Goal: Task Accomplishment & Management: Use online tool/utility

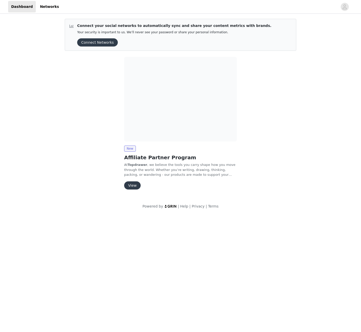
click at [132, 186] on button "View" at bounding box center [132, 185] width 17 height 8
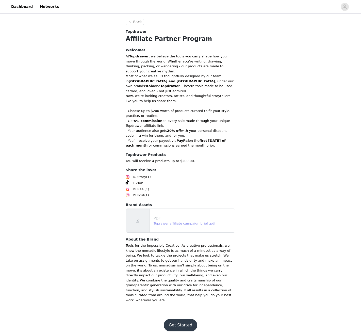
click at [183, 221] on link "Toprawer affiliate campaign brief .pdf" at bounding box center [185, 223] width 62 height 4
click at [181, 319] on button "Get Started" at bounding box center [181, 325] width 34 height 12
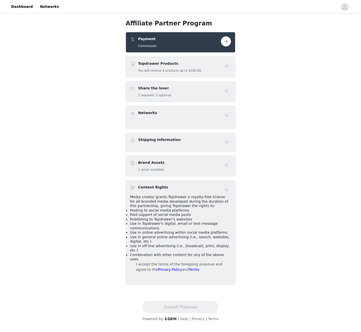
click at [229, 41] on button "button" at bounding box center [226, 41] width 10 height 10
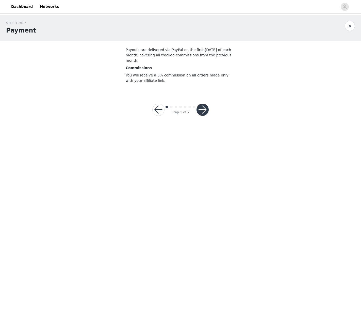
click at [206, 106] on button "button" at bounding box center [203, 110] width 12 height 12
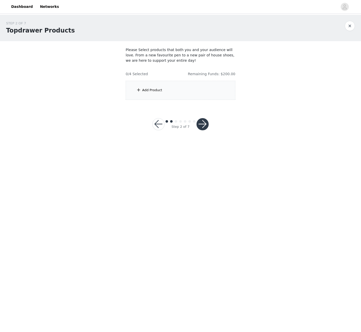
click at [149, 90] on div "Add Product" at bounding box center [152, 90] width 20 height 5
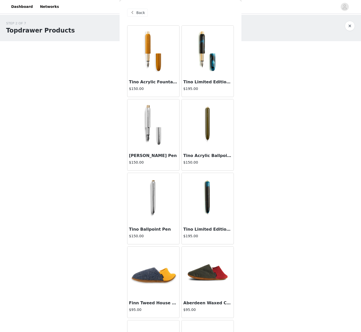
click at [136, 11] on div "Back" at bounding box center [137, 13] width 21 height 8
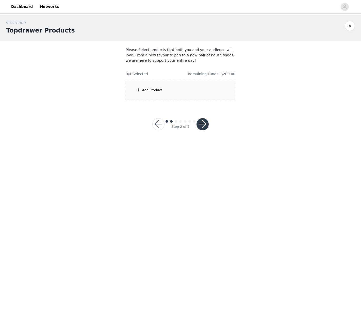
click at [150, 91] on div "Add Product" at bounding box center [152, 90] width 20 height 5
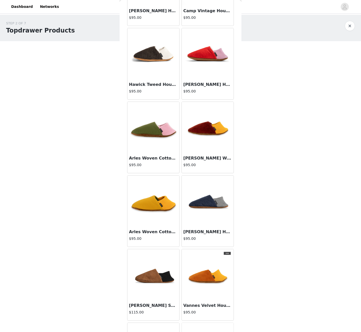
scroll to position [518, 0]
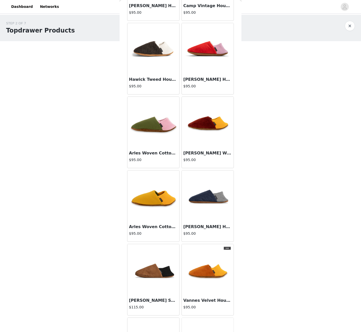
click at [310, 120] on div "STEP 2 OF 7 Topdrawer Products Please Select products that both you and your au…" at bounding box center [180, 79] width 361 height 128
click at [106, 44] on div "STEP 2 OF 7 Topdrawer Products Please Select products that both you and your au…" at bounding box center [180, 60] width 361 height 91
click at [347, 29] on button "button" at bounding box center [350, 26] width 10 height 10
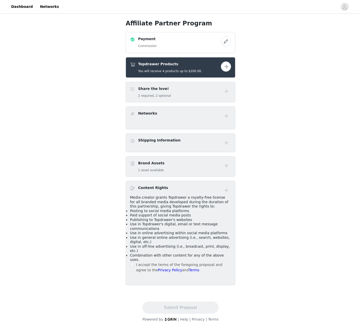
click at [226, 67] on button "button" at bounding box center [226, 66] width 10 height 10
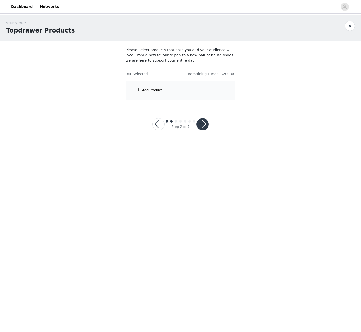
click at [150, 84] on div "Add Product" at bounding box center [181, 90] width 110 height 19
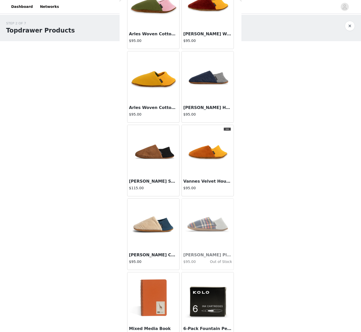
scroll to position [724, 0]
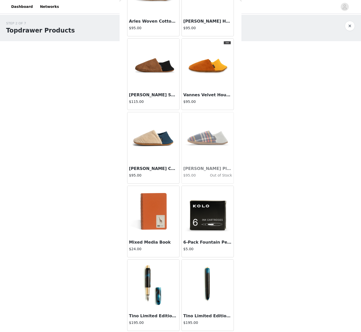
click at [152, 211] on img at bounding box center [153, 211] width 51 height 51
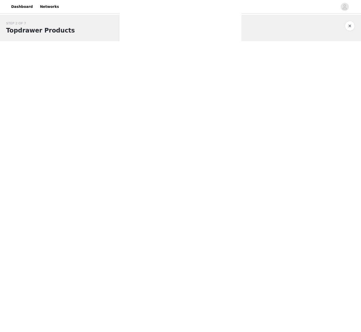
scroll to position [0, 0]
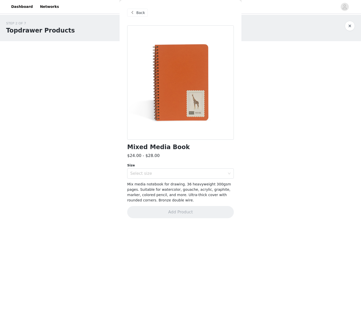
click at [235, 173] on div "Back Mixed Media Book $24.00 - $28.00 Size Select size Mix media notebook for d…" at bounding box center [181, 166] width 122 height 332
click at [232, 174] on div "Select size" at bounding box center [180, 173] width 107 height 10
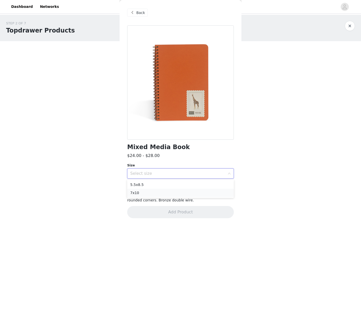
click at [158, 193] on li "7x10" at bounding box center [180, 193] width 107 height 8
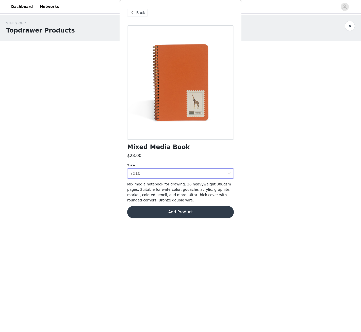
click at [170, 213] on button "Add Product" at bounding box center [180, 212] width 107 height 12
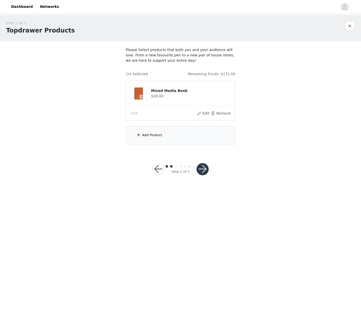
click at [152, 133] on div "Add Product" at bounding box center [152, 135] width 20 height 5
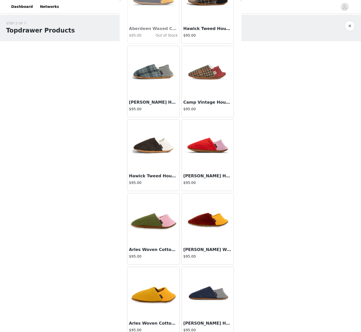
scroll to position [432, 0]
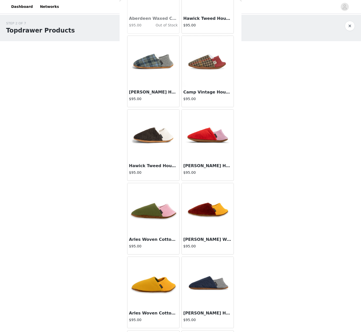
click at [144, 211] on img at bounding box center [153, 208] width 51 height 51
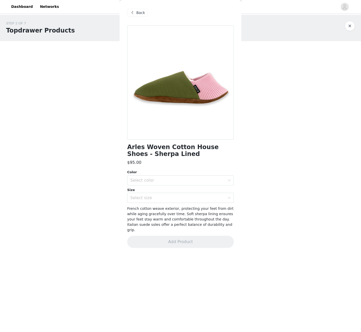
scroll to position [0, 0]
click at [174, 175] on div "Select color" at bounding box center [180, 180] width 107 height 10
click at [181, 166] on div "Arles Woven Cotton House Shoes - Sherpa Lined $95.00 Color Select color Size Se…" at bounding box center [180, 139] width 107 height 229
click at [174, 198] on div "Select size" at bounding box center [177, 197] width 95 height 5
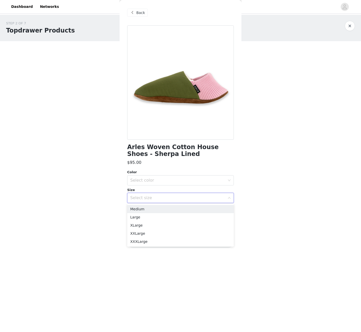
click at [191, 159] on div "Arles Woven Cotton House Shoes - Sherpa Lined $95.00 Color Select color Size Se…" at bounding box center [180, 139] width 107 height 229
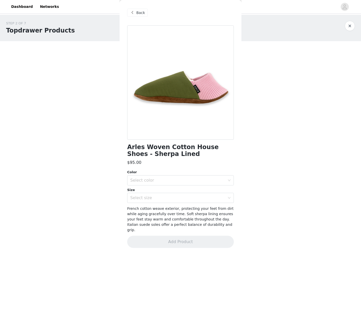
click at [136, 16] on div "Back" at bounding box center [137, 13] width 21 height 8
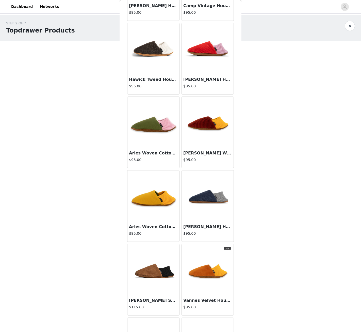
scroll to position [724, 0]
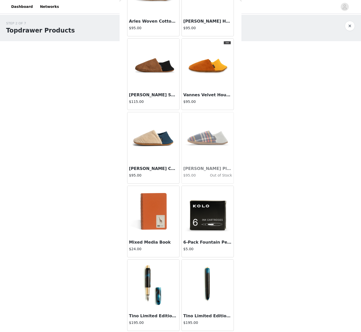
click at [252, 159] on div "STEP 2 OF 7 Topdrawer Products Please Select products that both you and your au…" at bounding box center [180, 101] width 361 height 173
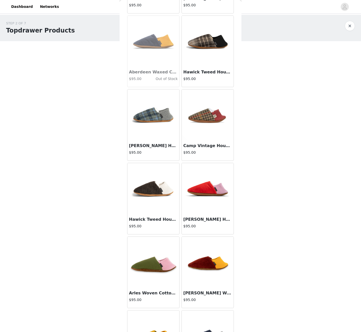
scroll to position [0, 0]
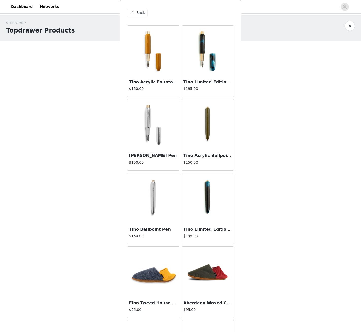
click at [136, 13] on div "Back" at bounding box center [137, 13] width 21 height 8
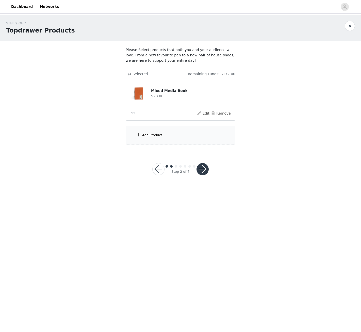
click at [145, 136] on div "Add Product" at bounding box center [152, 135] width 20 height 5
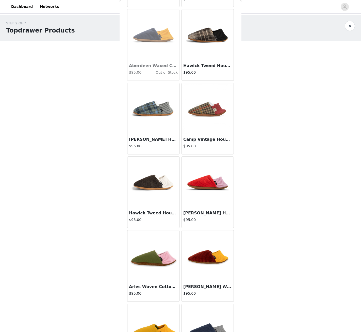
scroll to position [432, 0]
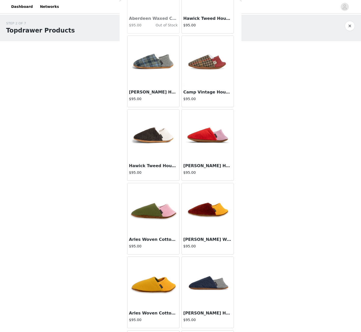
click at [157, 216] on img at bounding box center [153, 208] width 51 height 51
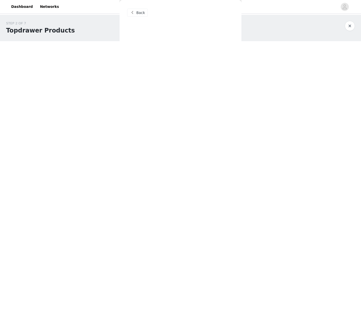
scroll to position [0, 0]
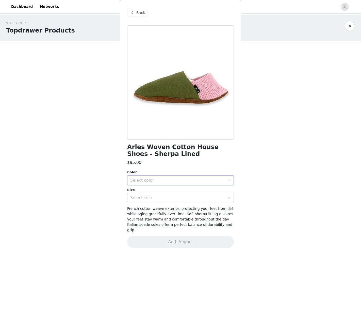
click at [175, 179] on div "Select color" at bounding box center [177, 180] width 95 height 5
click at [149, 193] on li "Verdant" at bounding box center [180, 191] width 107 height 8
click at [160, 200] on div "Select size" at bounding box center [177, 197] width 95 height 5
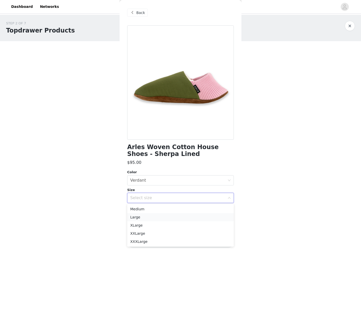
click at [153, 220] on li "Large" at bounding box center [180, 217] width 107 height 8
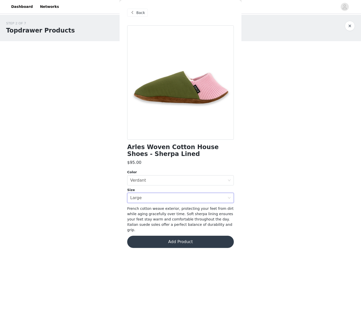
click at [178, 237] on button "Add Product" at bounding box center [180, 242] width 107 height 12
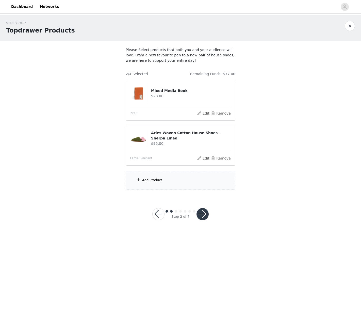
click at [152, 178] on div "Add Product" at bounding box center [181, 180] width 110 height 19
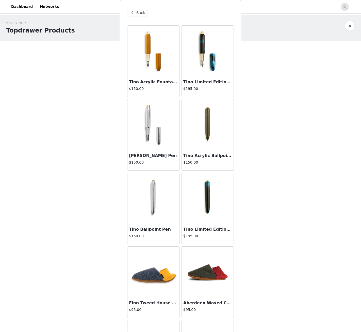
click at [144, 12] on div "Back" at bounding box center [137, 13] width 21 height 8
click at [350, 23] on button "button" at bounding box center [350, 26] width 10 height 10
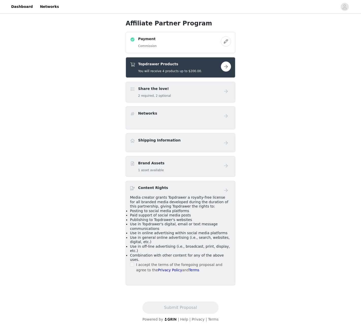
click at [228, 65] on button "button" at bounding box center [226, 66] width 10 height 10
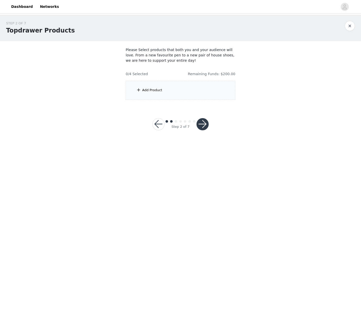
click at [148, 90] on div "Add Product" at bounding box center [152, 90] width 20 height 5
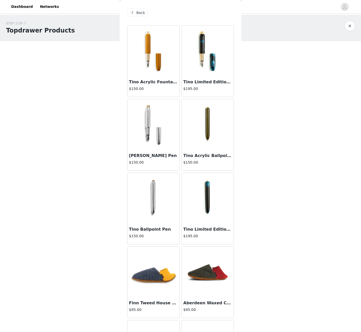
click at [145, 123] on img at bounding box center [153, 124] width 51 height 51
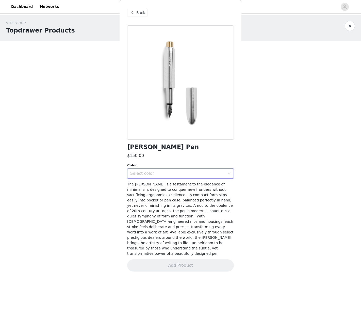
click at [220, 171] on div "Select color" at bounding box center [178, 174] width 97 height 10
click at [147, 185] on li "Raw Brass" at bounding box center [180, 185] width 107 height 8
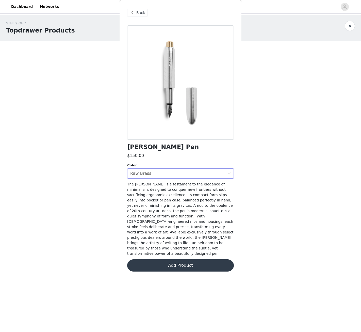
click at [186, 259] on button "Add Product" at bounding box center [180, 265] width 107 height 12
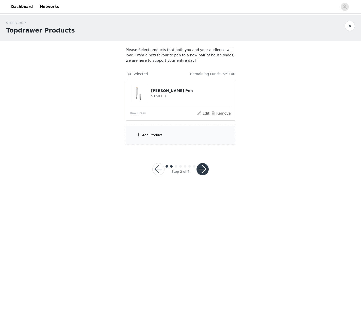
click at [167, 136] on div "Add Product" at bounding box center [181, 135] width 110 height 19
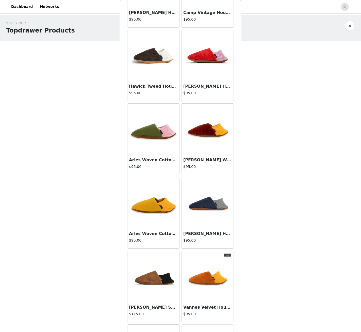
scroll to position [518, 0]
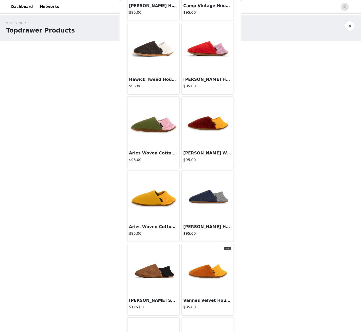
click at [271, 153] on div "STEP 2 OF 7 Topdrawer Products Please Select products that both you and your au…" at bounding box center [180, 101] width 361 height 173
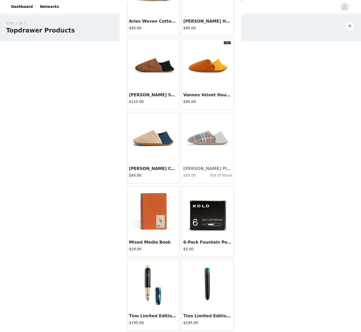
scroll to position [551, 0]
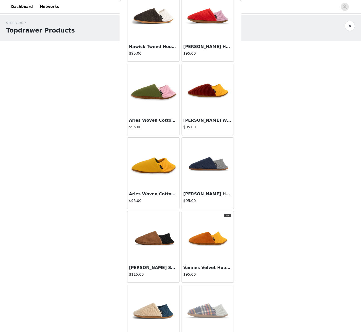
click at [204, 236] on img at bounding box center [207, 236] width 51 height 51
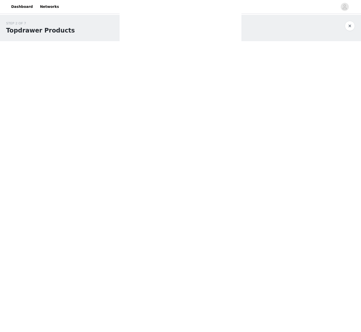
scroll to position [0, 0]
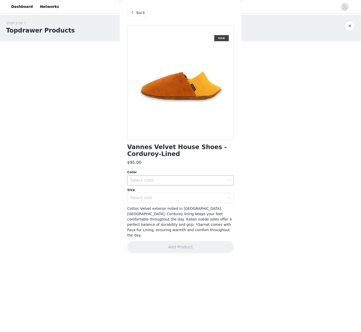
click at [182, 182] on div "Select color" at bounding box center [177, 180] width 95 height 5
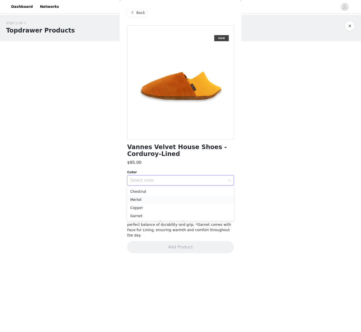
click at [159, 201] on li "Merlot" at bounding box center [180, 200] width 107 height 8
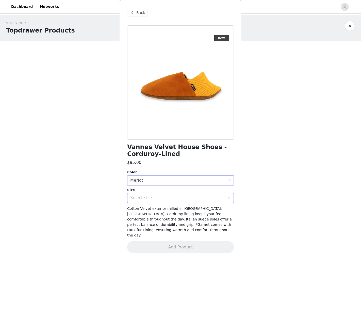
click at [170, 195] on div "Select size" at bounding box center [178, 198] width 97 height 10
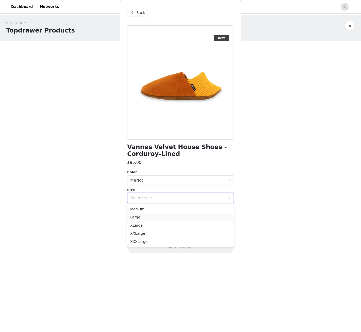
click at [148, 218] on li "Large" at bounding box center [180, 217] width 107 height 8
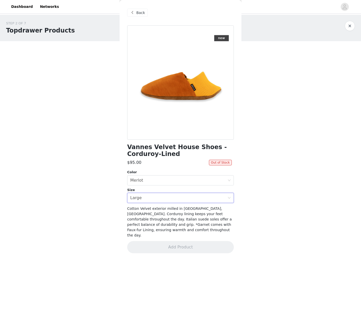
click at [182, 218] on span "Cotton Velvet exterior milled in [GEOGRAPHIC_DATA], [GEOGRAPHIC_DATA]. Corduroy…" at bounding box center [179, 222] width 105 height 31
click at [163, 198] on div "Select size Large" at bounding box center [178, 198] width 97 height 10
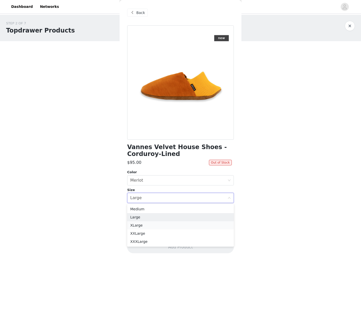
click at [142, 224] on li "XLarge" at bounding box center [180, 225] width 107 height 8
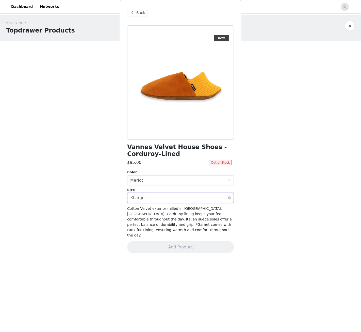
click at [170, 197] on div "Select size XLarge" at bounding box center [178, 198] width 97 height 10
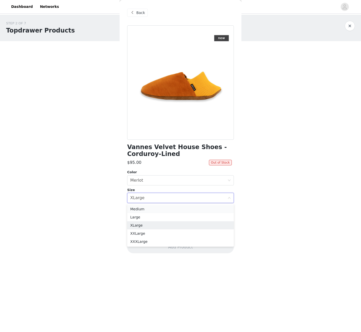
click at [142, 207] on li "Medium" at bounding box center [180, 209] width 107 height 8
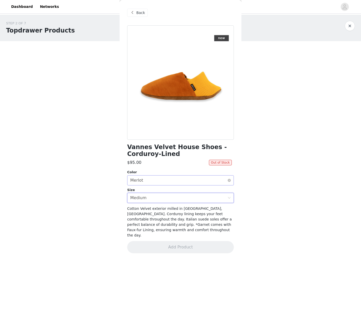
click at [172, 177] on div "Select color Merlot" at bounding box center [178, 181] width 97 height 10
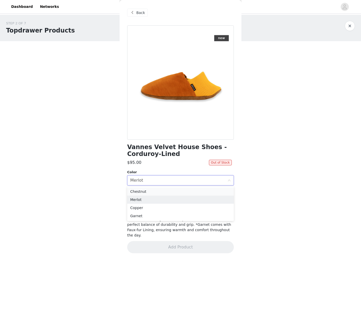
click at [138, 193] on li "Chestnut" at bounding box center [180, 191] width 107 height 8
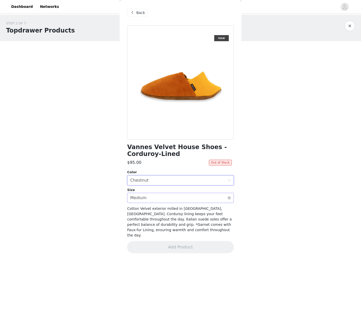
click at [171, 196] on div "Select size Medium" at bounding box center [178, 198] width 97 height 10
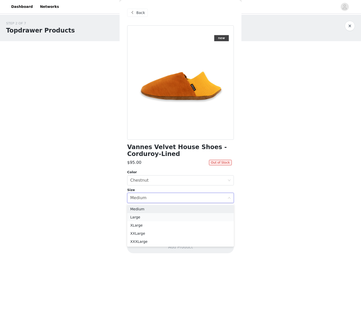
click at [142, 217] on li "Large" at bounding box center [180, 217] width 107 height 8
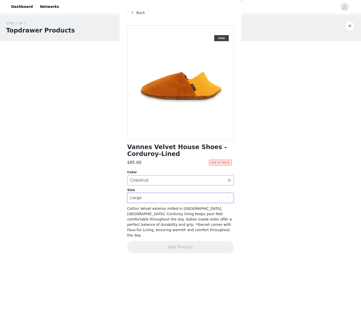
click at [172, 179] on div "Select color Chestnut" at bounding box center [178, 181] width 97 height 10
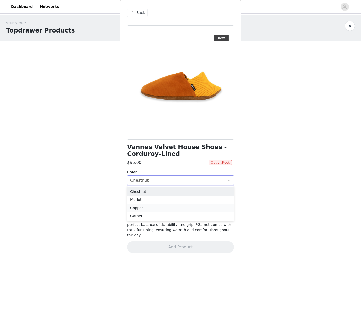
click at [143, 208] on li "Copper" at bounding box center [180, 208] width 107 height 8
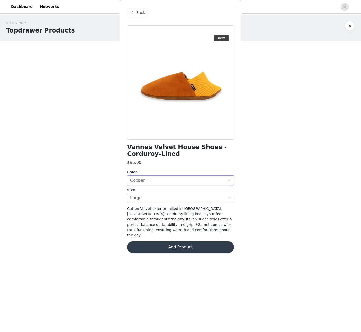
click at [252, 89] on div "STEP 2 OF 7 Topdrawer Products Please Select products that both you and your au…" at bounding box center [180, 83] width 361 height 136
click at [132, 14] on span at bounding box center [132, 13] width 6 height 6
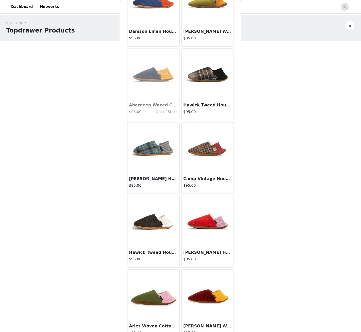
scroll to position [345, 0]
click at [205, 220] on img at bounding box center [207, 221] width 51 height 51
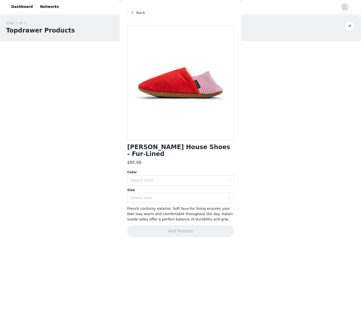
scroll to position [0, 0]
click at [185, 177] on div "Select color" at bounding box center [178, 181] width 97 height 10
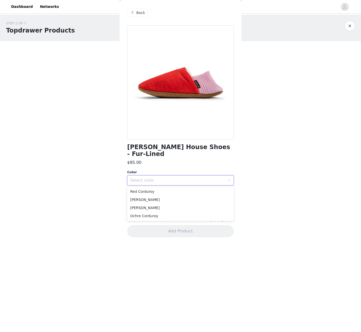
click at [182, 159] on div "[PERSON_NAME] Corduroy House Shoes - Fur-Lined $95.00 Color Select color Size S…" at bounding box center [180, 134] width 107 height 218
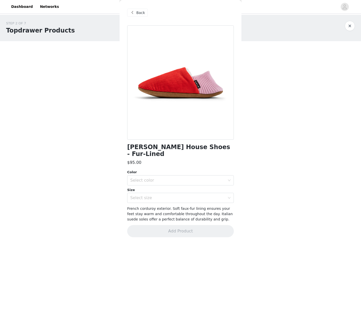
click at [139, 13] on span "Back" at bounding box center [140, 12] width 9 height 5
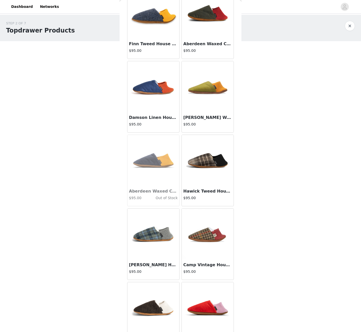
scroll to position [345, 0]
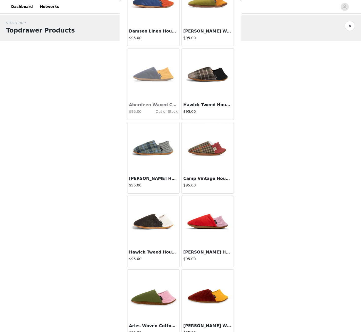
click at [200, 224] on img at bounding box center [207, 221] width 51 height 51
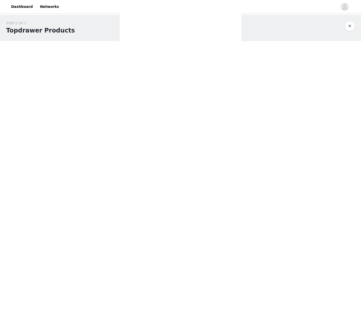
scroll to position [0, 0]
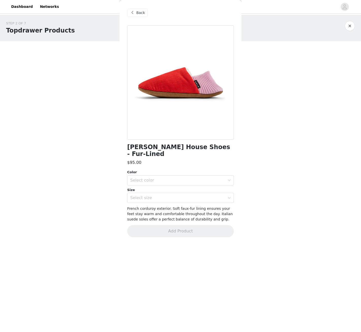
click at [138, 12] on span "Back" at bounding box center [140, 12] width 9 height 5
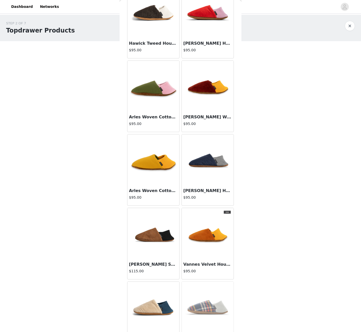
scroll to position [551, 0]
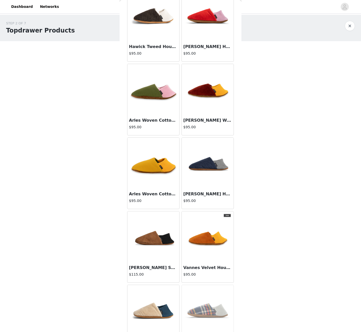
click at [148, 92] on img at bounding box center [153, 89] width 51 height 51
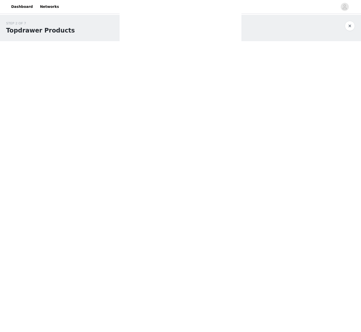
scroll to position [0, 0]
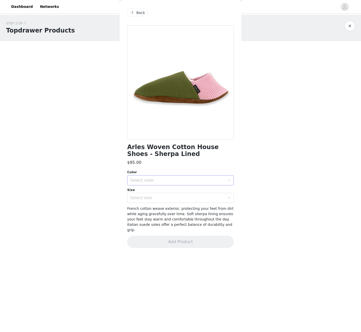
click at [185, 179] on div "Select color" at bounding box center [177, 180] width 95 height 5
click at [147, 192] on li "Verdant" at bounding box center [180, 191] width 107 height 8
click at [152, 197] on div "Select size" at bounding box center [177, 197] width 95 height 5
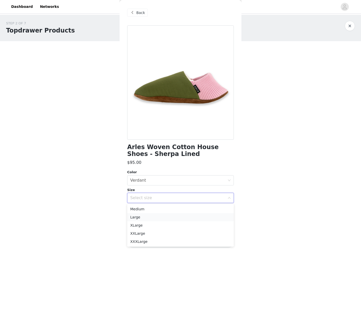
click at [150, 216] on li "Large" at bounding box center [180, 217] width 107 height 8
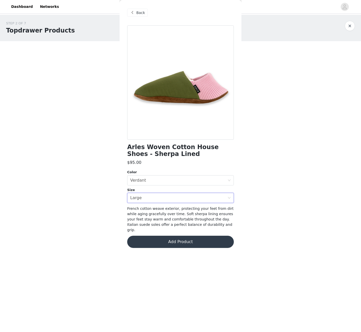
click at [180, 236] on button "Add Product" at bounding box center [180, 242] width 107 height 12
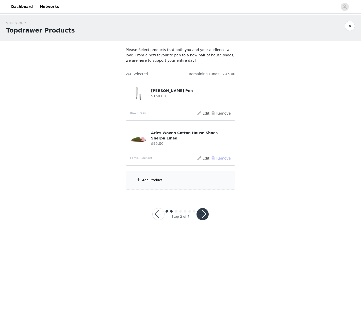
click at [224, 159] on button "Remove" at bounding box center [221, 158] width 20 height 6
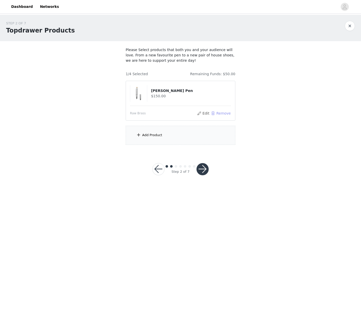
click at [227, 113] on button "Remove" at bounding box center [221, 113] width 20 height 6
